Goal: Task Accomplishment & Management: Use online tool/utility

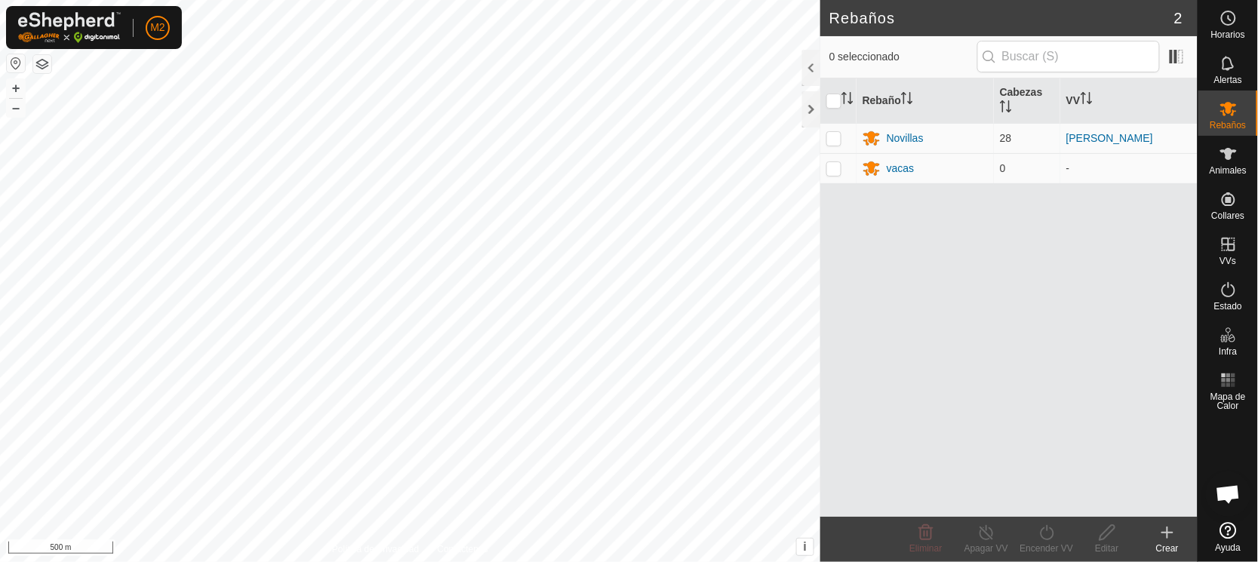
click at [13, 62] on button "button" at bounding box center [16, 63] width 18 height 18
click at [835, 138] on p-checkbox at bounding box center [833, 138] width 15 height 12
checkbox input "true"
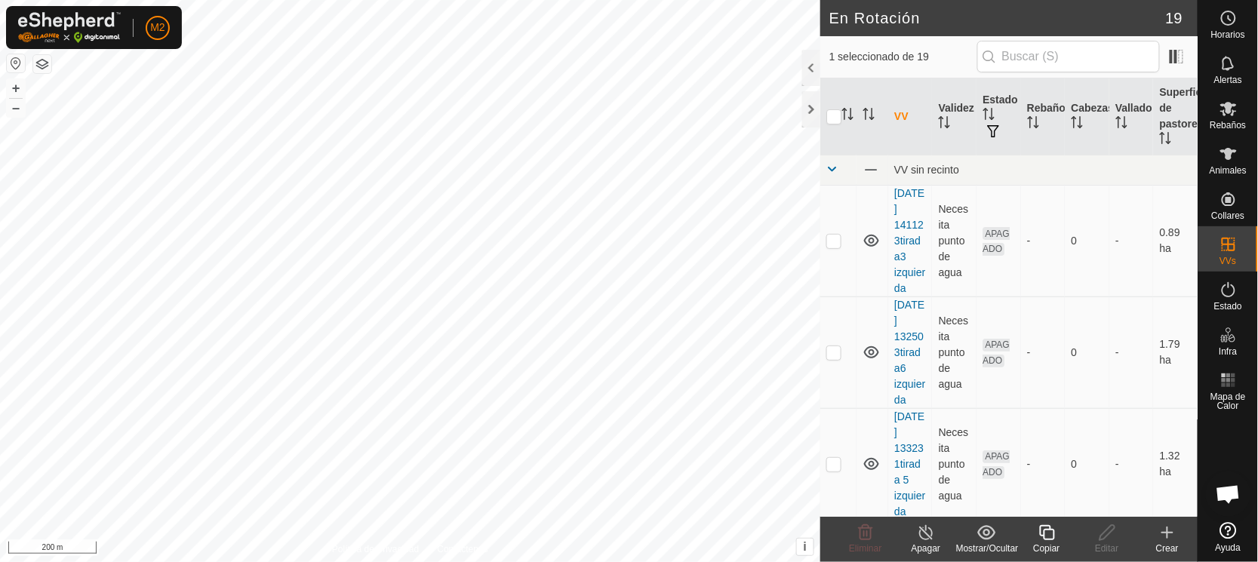
click at [1048, 533] on icon at bounding box center [1047, 533] width 19 height 18
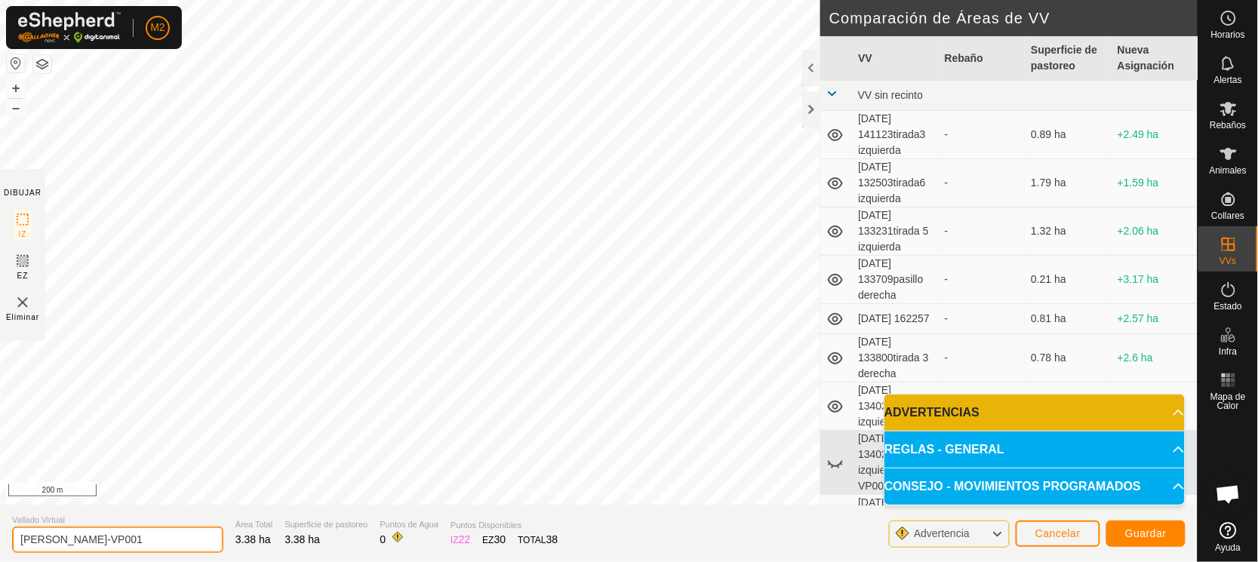
click at [140, 539] on input "[PERSON_NAME]-VP001" at bounding box center [117, 540] width 211 height 26
type input "[PERSON_NAME]-vp1"
click at [1131, 537] on span "Guardar" at bounding box center [1146, 534] width 42 height 12
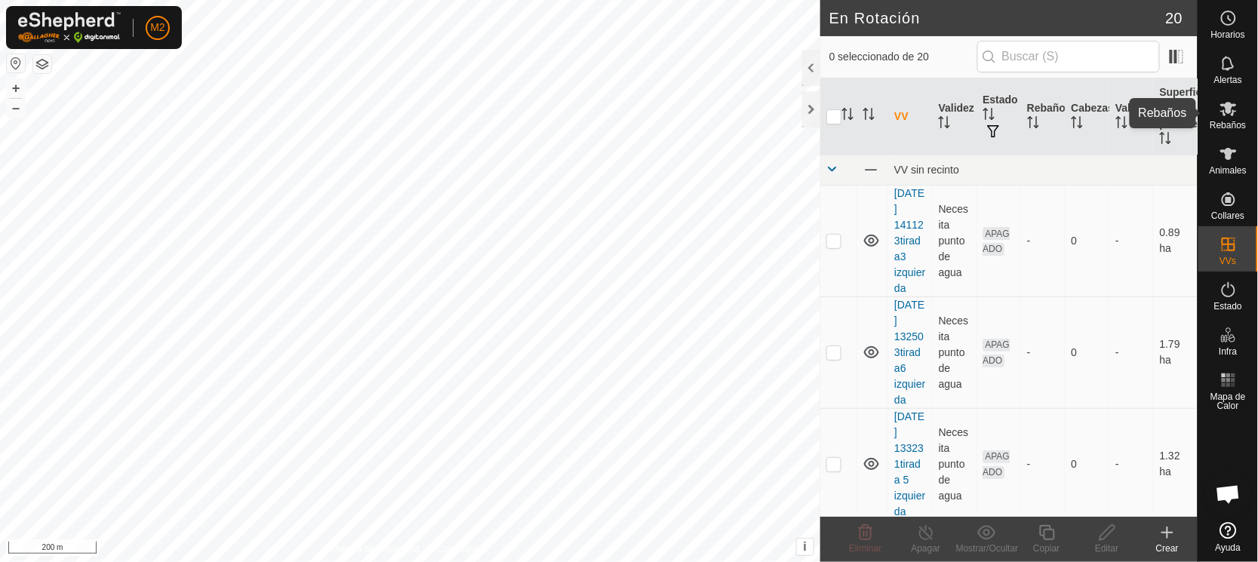
click at [1226, 121] on span "Rebaños" at bounding box center [1228, 125] width 36 height 9
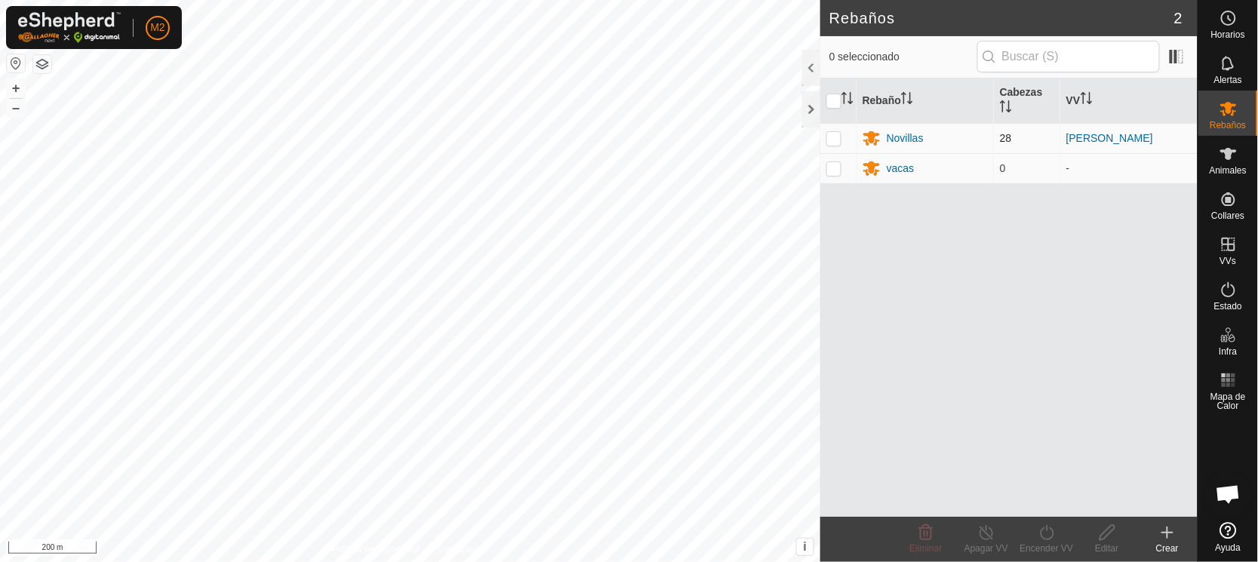
click at [832, 142] on p-checkbox at bounding box center [833, 138] width 15 height 12
checkbox input "true"
click at [1044, 534] on icon at bounding box center [1047, 533] width 19 height 18
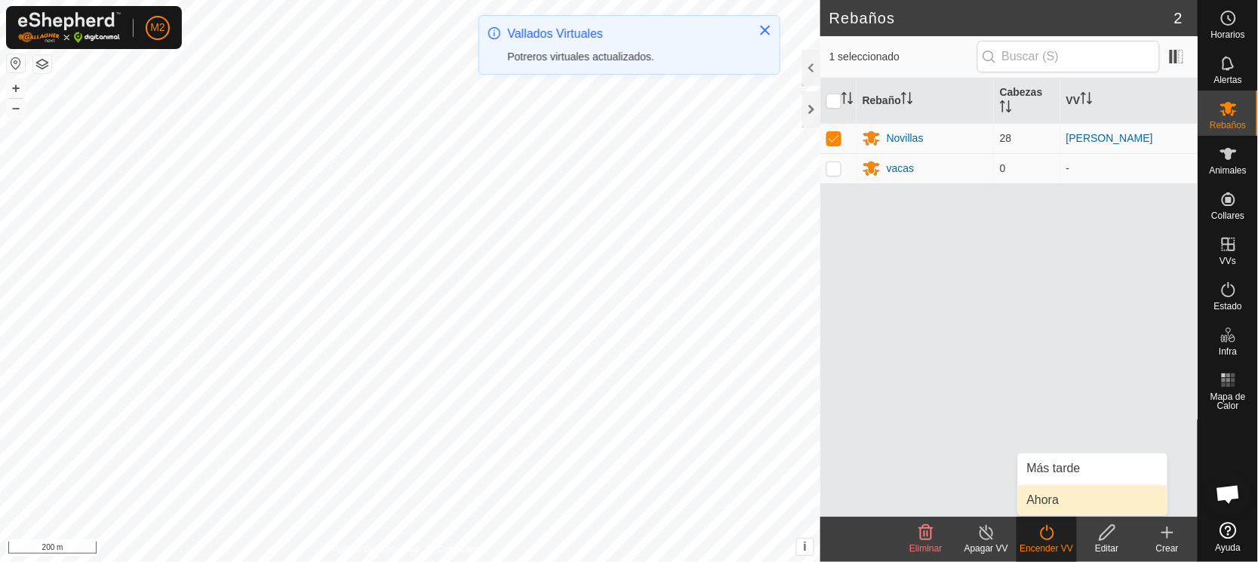
click at [1048, 500] on link "Ahora" at bounding box center [1092, 500] width 149 height 30
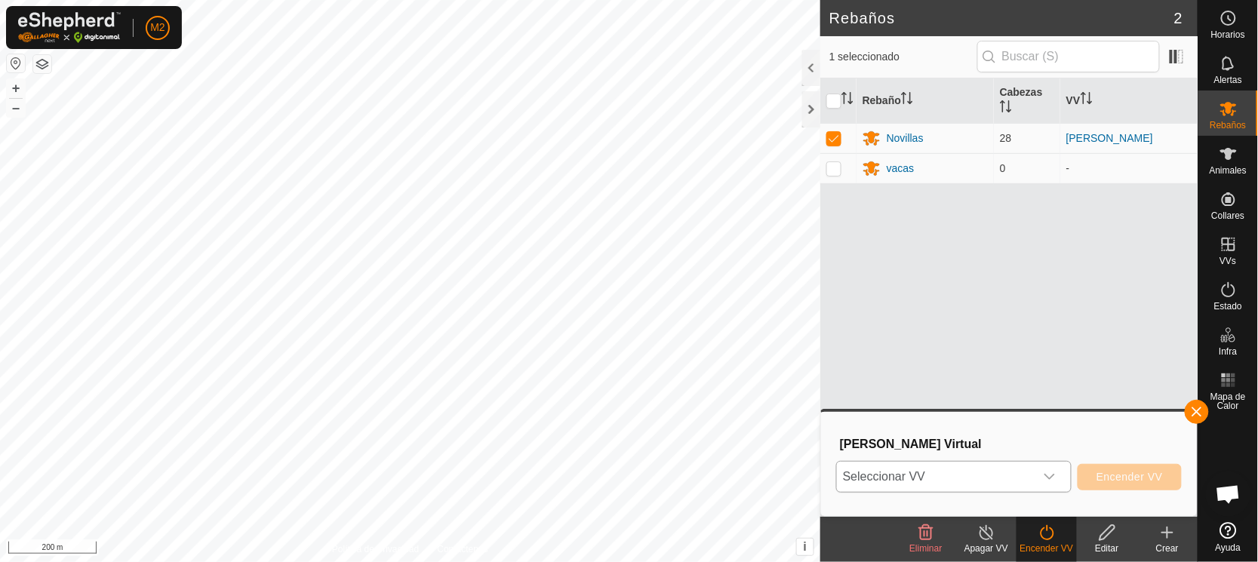
click at [949, 472] on span "Seleccionar VV" at bounding box center [936, 477] width 198 height 30
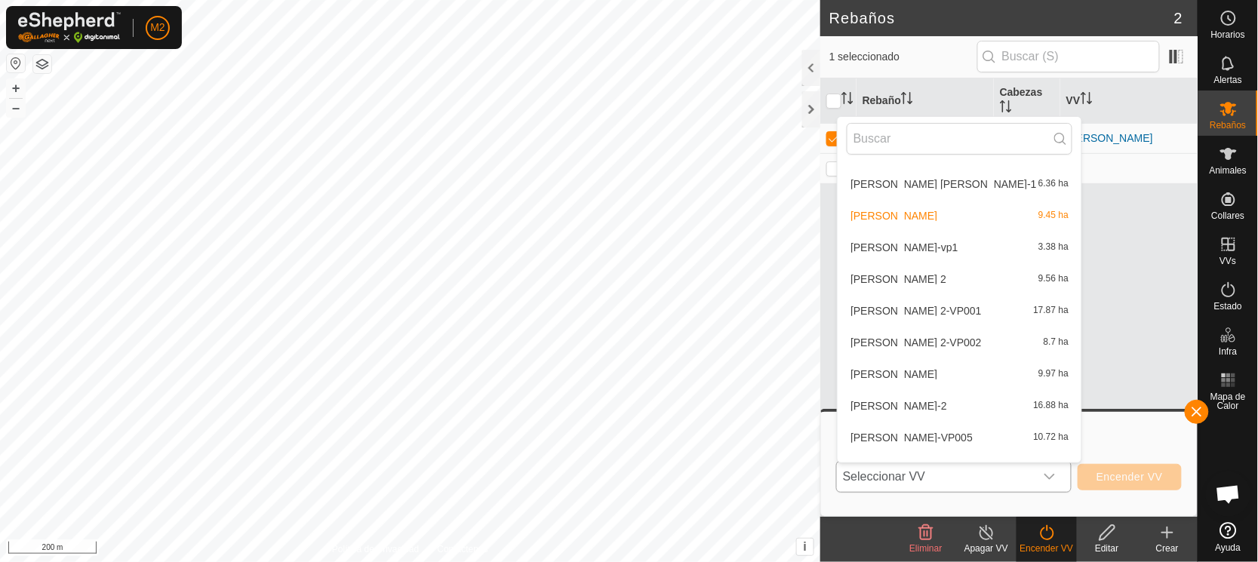
scroll to position [355, 0]
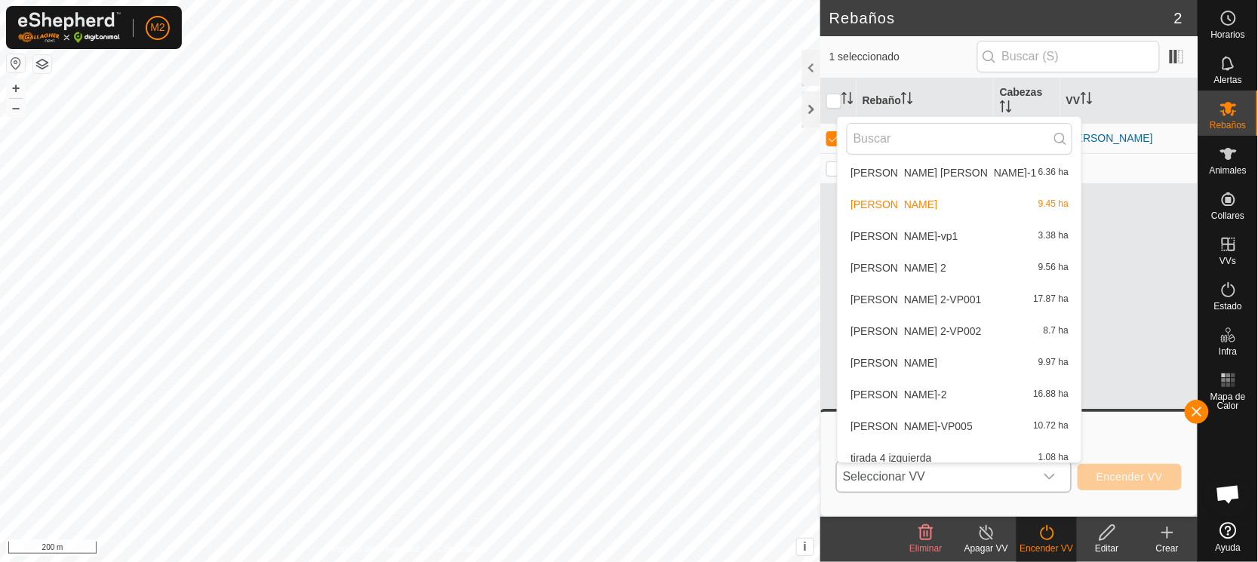
click at [884, 235] on li "[PERSON_NAME]-vp1 3.38 ha" at bounding box center [960, 236] width 244 height 30
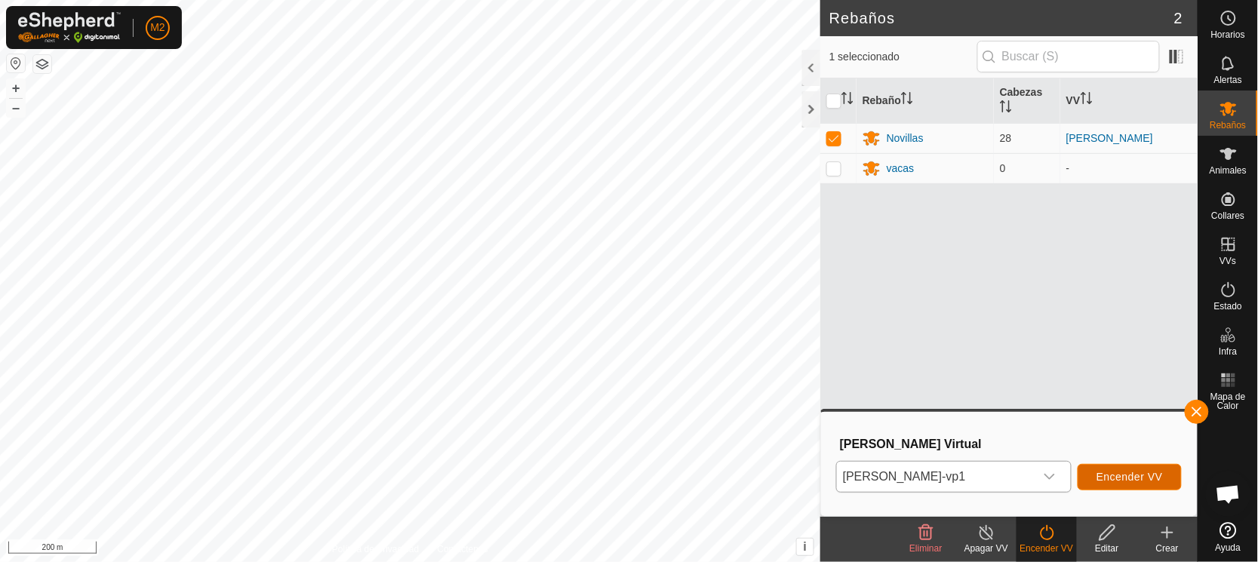
click at [1142, 473] on span "Encender VV" at bounding box center [1130, 477] width 66 height 12
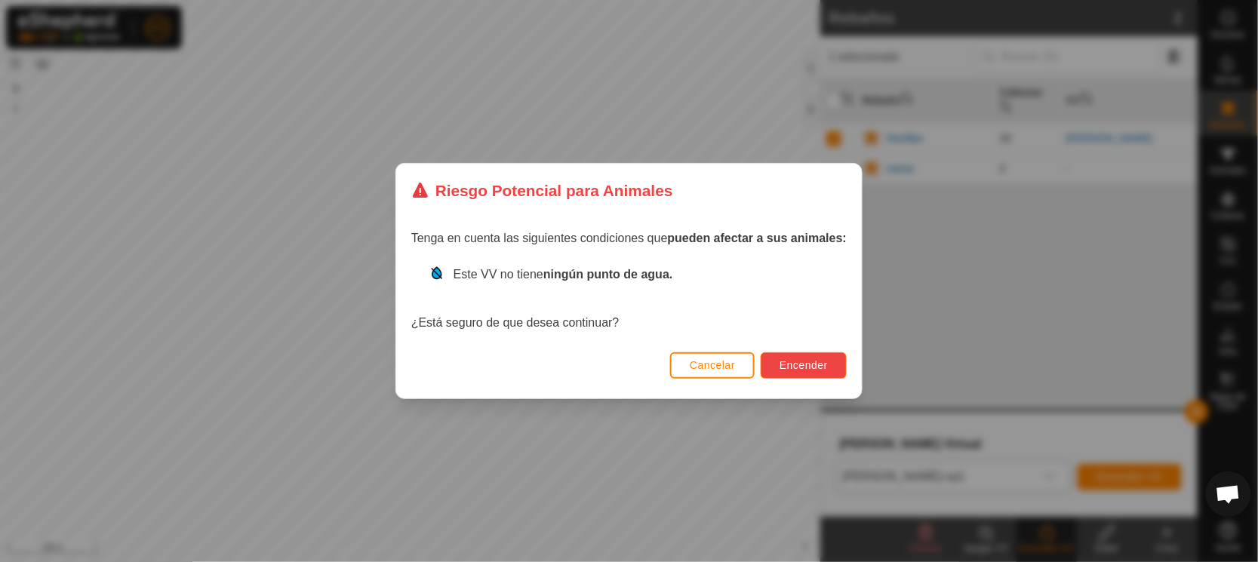
click at [802, 371] on button "Encender" at bounding box center [804, 365] width 86 height 26
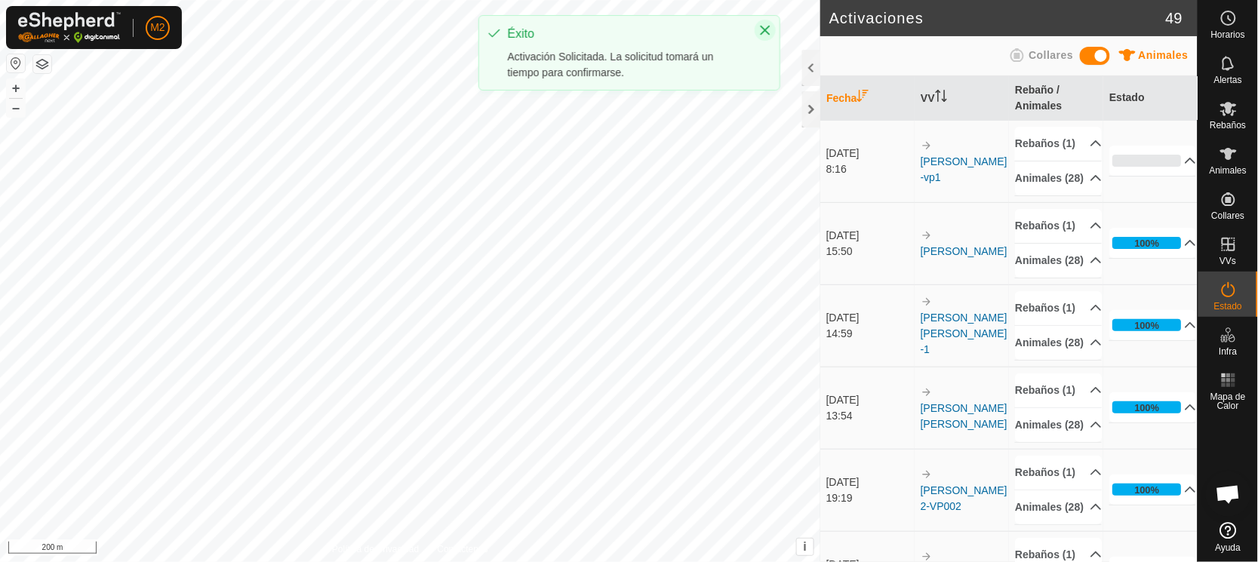
click at [764, 24] on icon "Close" at bounding box center [765, 30] width 12 height 12
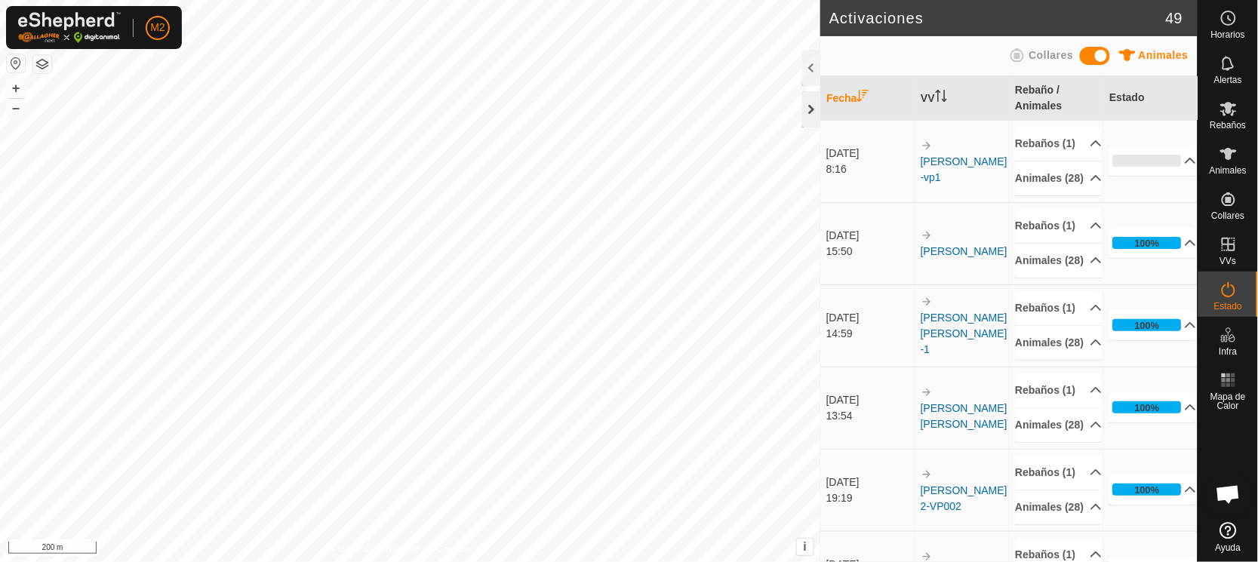
click at [808, 105] on div at bounding box center [811, 109] width 18 height 36
